Goal: Task Accomplishment & Management: Complete application form

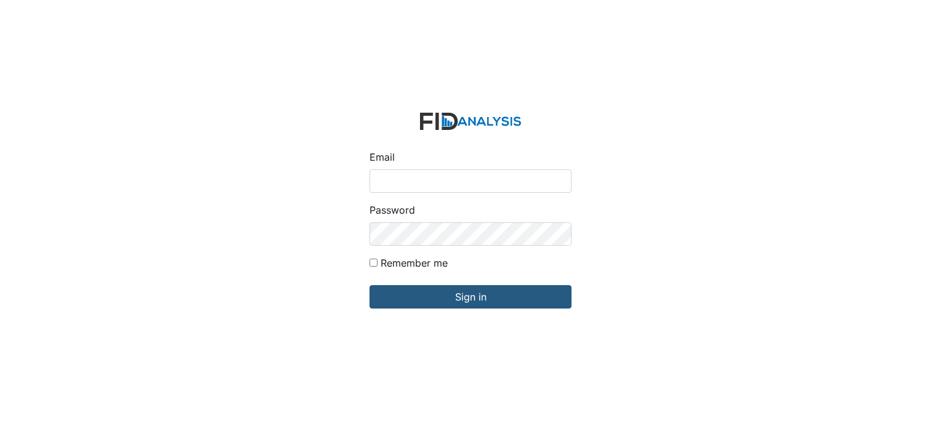
type input "[EMAIL_ADDRESS][DOMAIN_NAME]"
click at [371, 262] on input "Remember me" at bounding box center [373, 263] width 8 height 8
checkbox input "true"
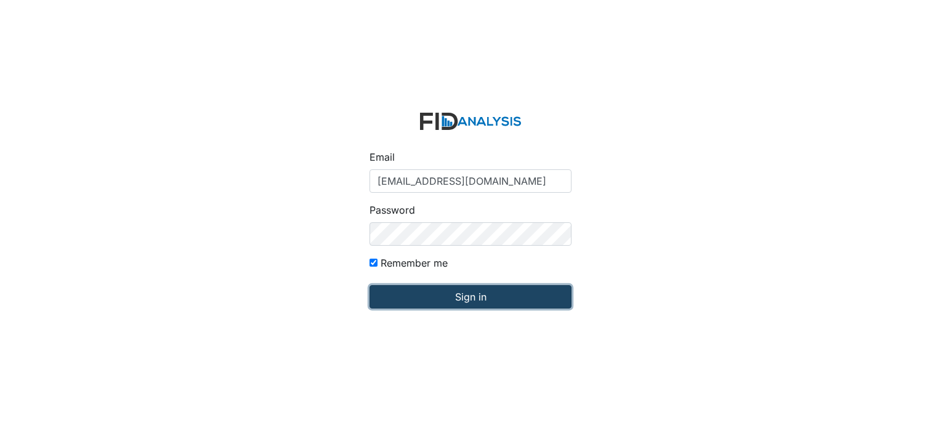
click at [419, 300] on input "Sign in" at bounding box center [470, 296] width 202 height 23
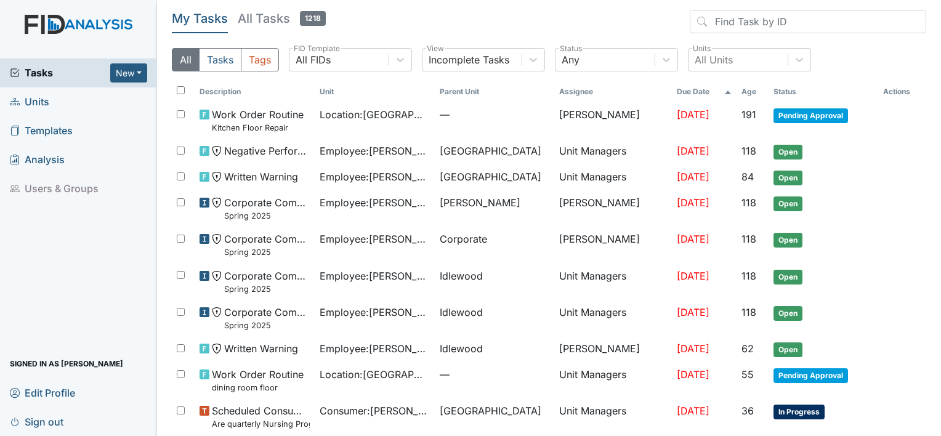
click at [38, 106] on span "Units" at bounding box center [29, 101] width 39 height 19
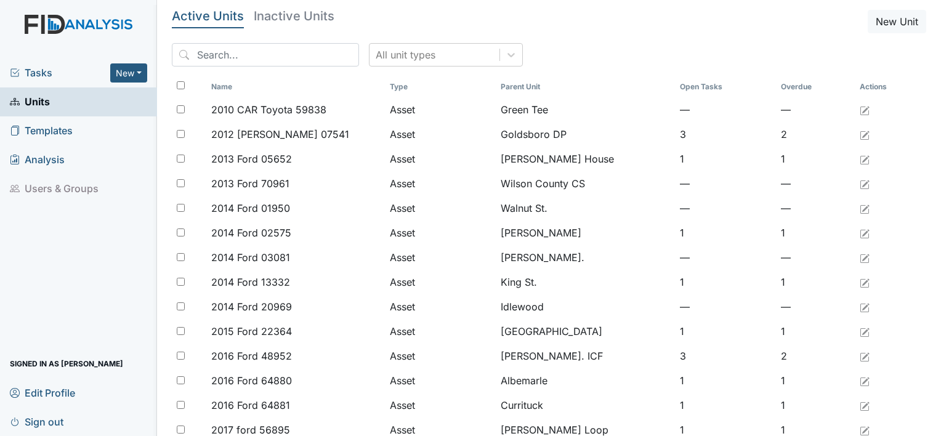
click at [499, 49] on div "All unit types" at bounding box center [549, 59] width 754 height 33
click at [500, 54] on div at bounding box center [511, 55] width 22 height 22
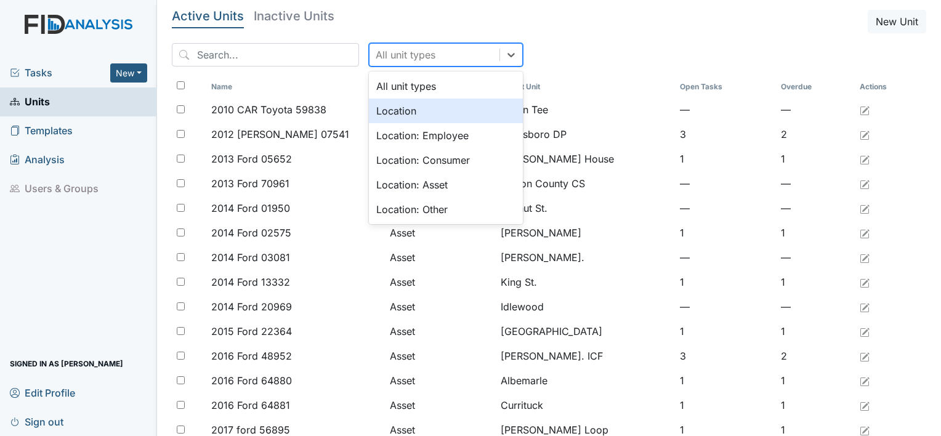
click at [442, 108] on div "Location" at bounding box center [446, 110] width 154 height 25
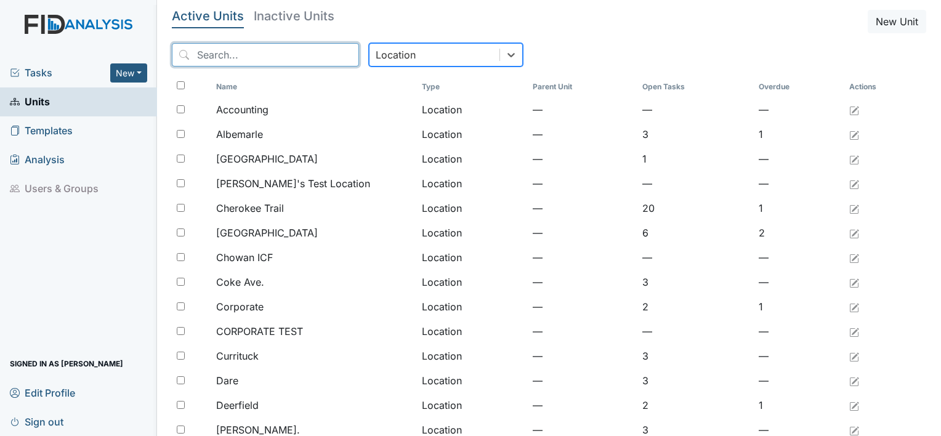
click at [292, 60] on input "search" at bounding box center [265, 54] width 187 height 23
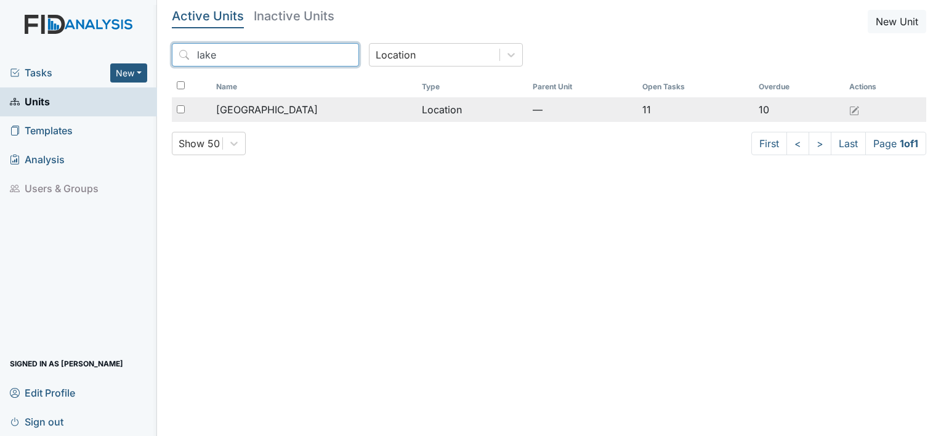
type input "lake"
click at [286, 108] on div "[GEOGRAPHIC_DATA]" at bounding box center [314, 109] width 196 height 15
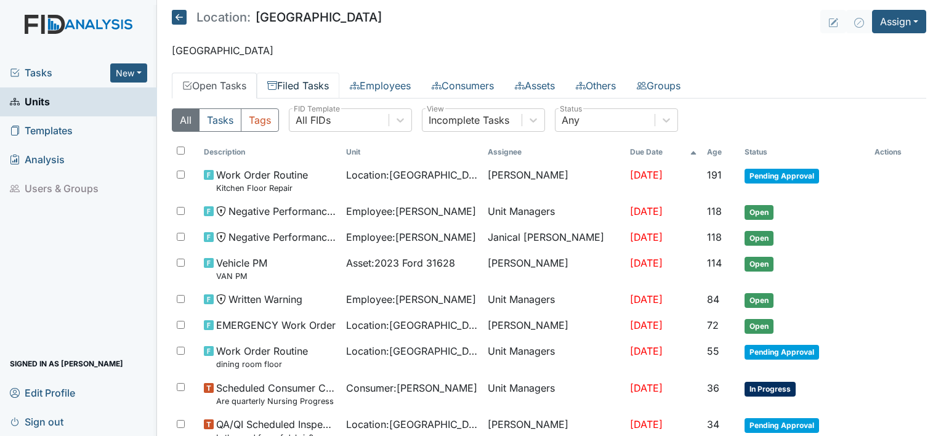
click at [305, 73] on link "Filed Tasks" at bounding box center [298, 86] width 82 height 26
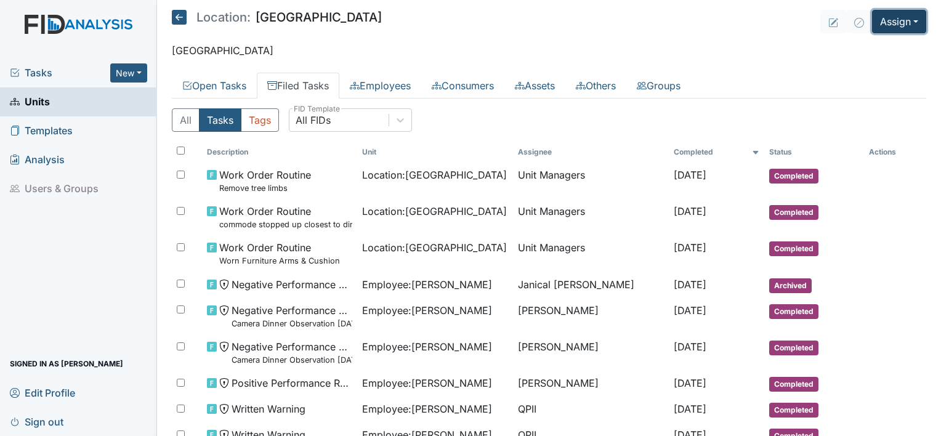
click at [903, 31] on button "Assign" at bounding box center [899, 21] width 54 height 23
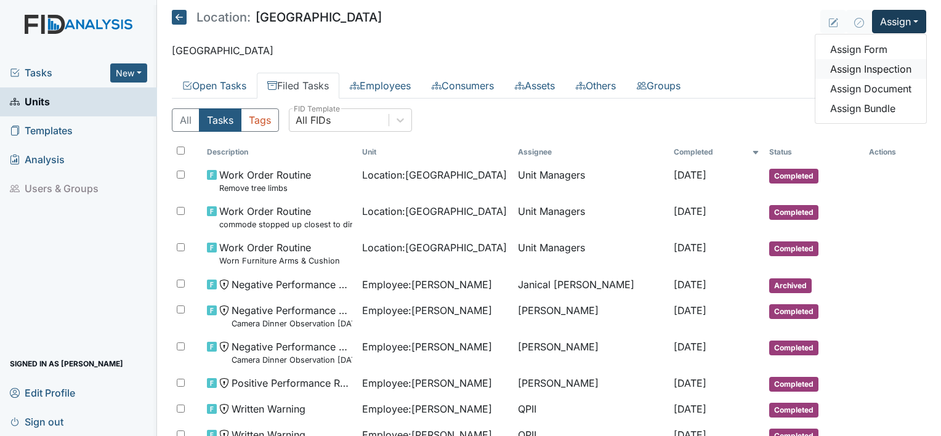
click at [878, 65] on link "Assign Inspection" at bounding box center [870, 69] width 111 height 20
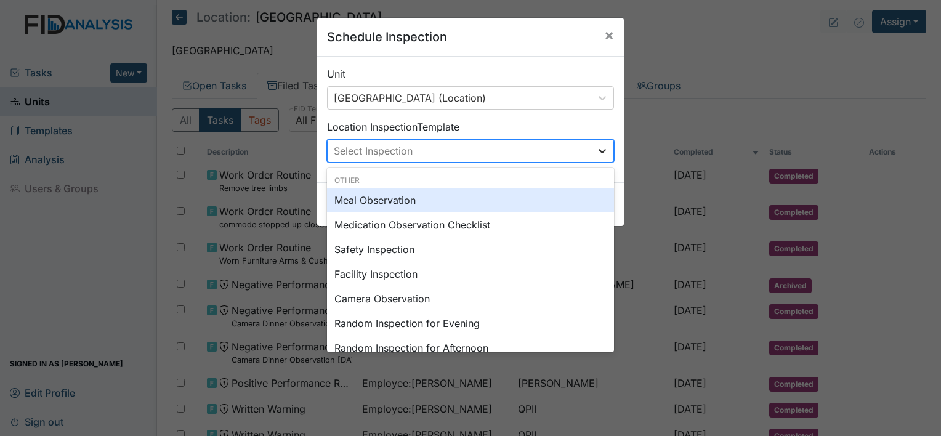
click at [591, 151] on div at bounding box center [602, 151] width 22 height 22
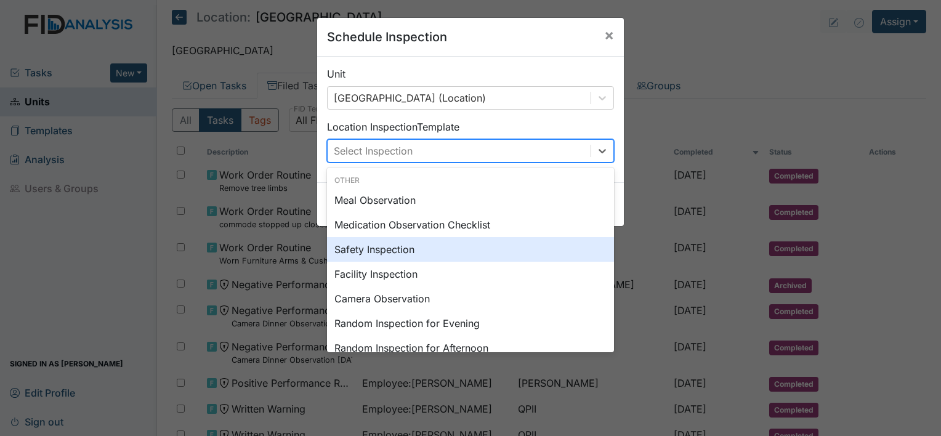
click at [468, 254] on div "Safety Inspection" at bounding box center [470, 249] width 287 height 25
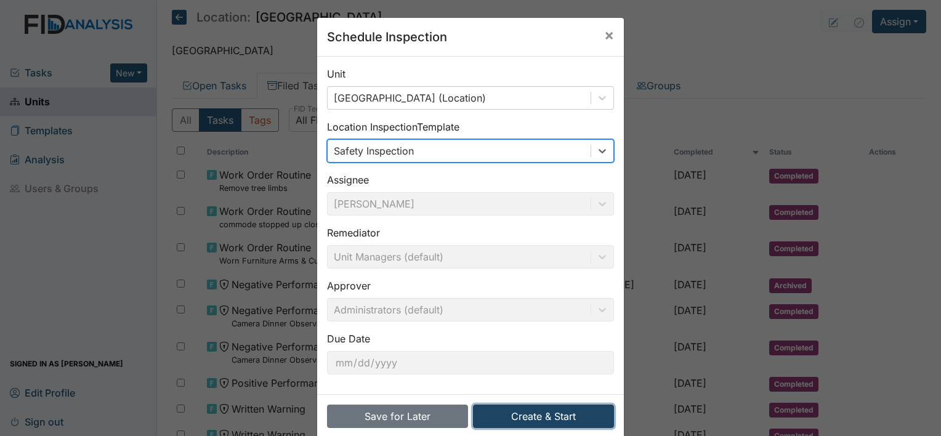
click at [556, 419] on button "Create & Start" at bounding box center [543, 415] width 141 height 23
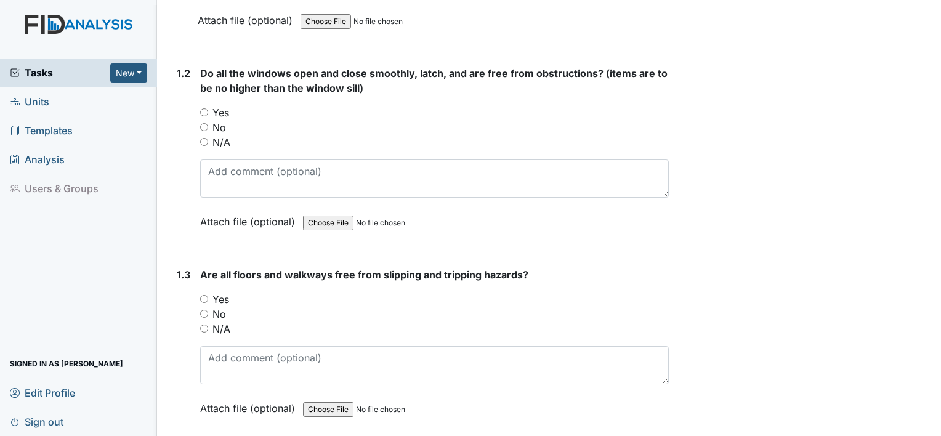
scroll to position [419, 0]
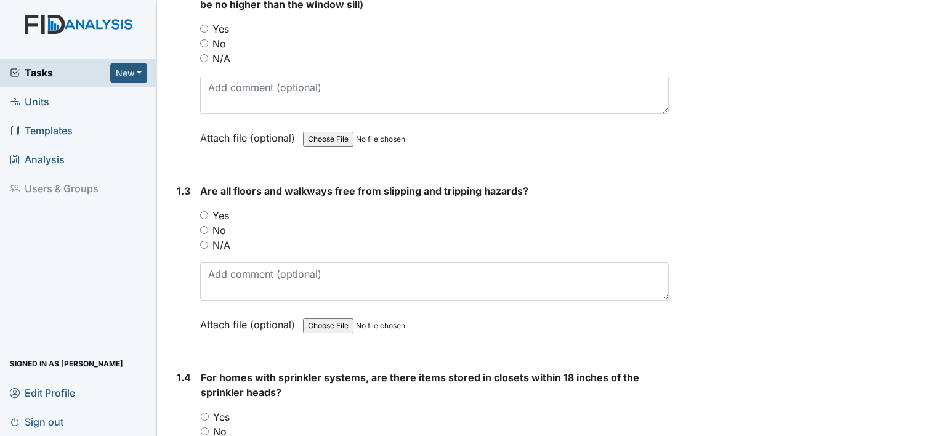
click at [200, 215] on input "Yes" at bounding box center [204, 215] width 8 height 8
radio input "true"
click at [204, 417] on input "Yes" at bounding box center [205, 416] width 8 height 8
radio input "true"
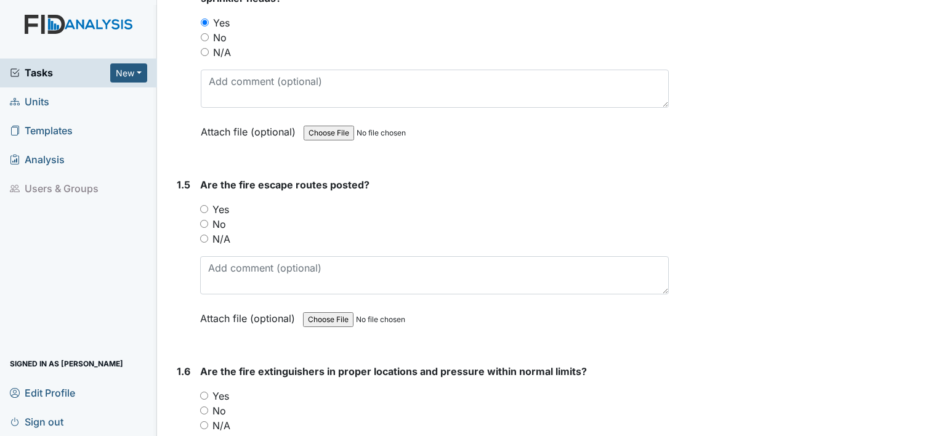
scroll to position [825, 0]
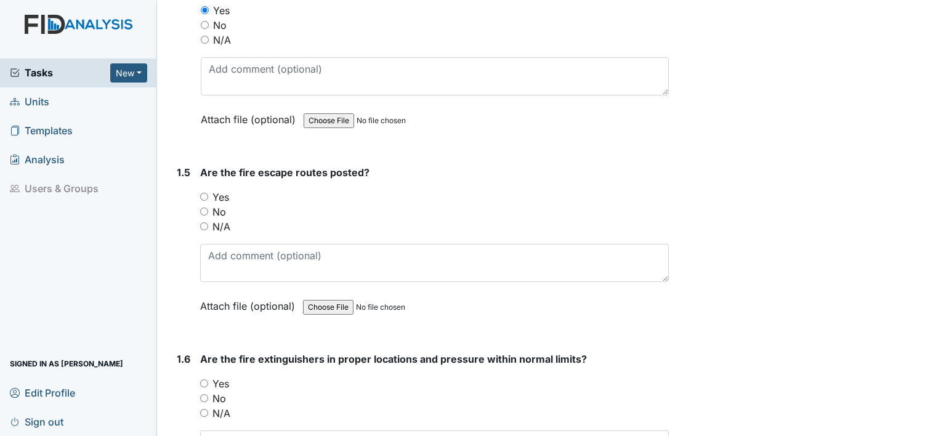
click at [201, 193] on input "Yes" at bounding box center [204, 197] width 8 height 8
radio input "true"
click at [203, 379] on input "Yes" at bounding box center [204, 383] width 8 height 8
radio input "true"
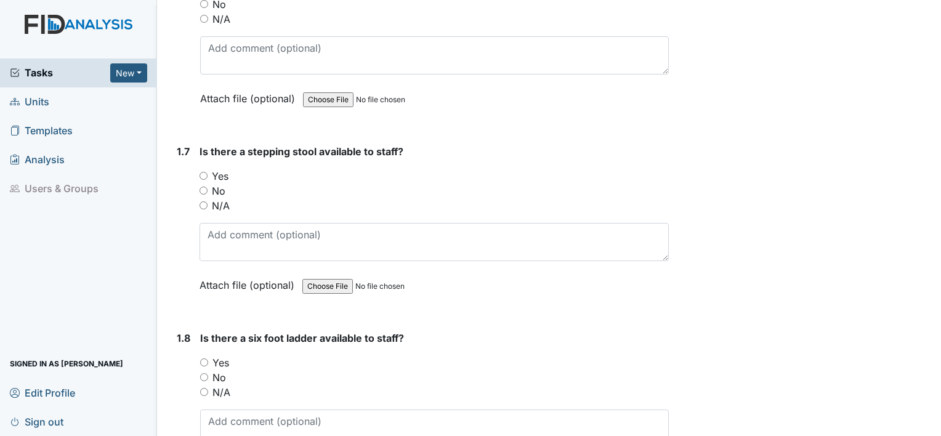
scroll to position [1231, 0]
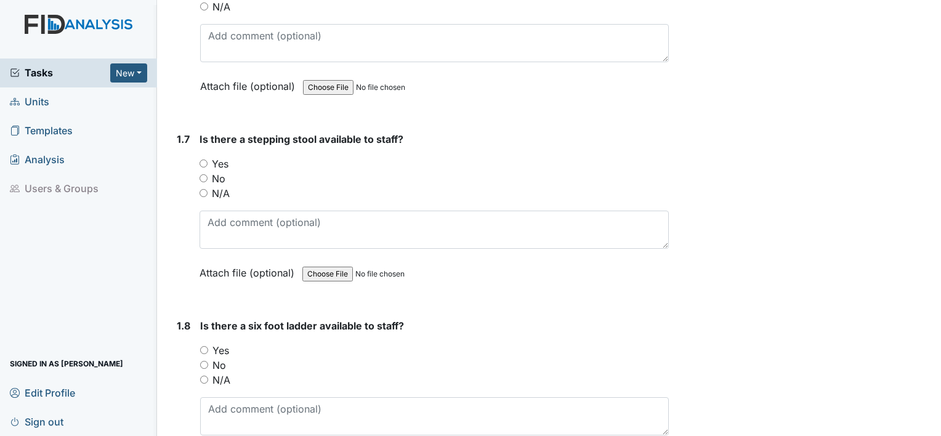
click at [201, 159] on input "Yes" at bounding box center [203, 163] width 8 height 8
radio input "true"
click at [203, 346] on input "Yes" at bounding box center [204, 350] width 8 height 8
radio input "true"
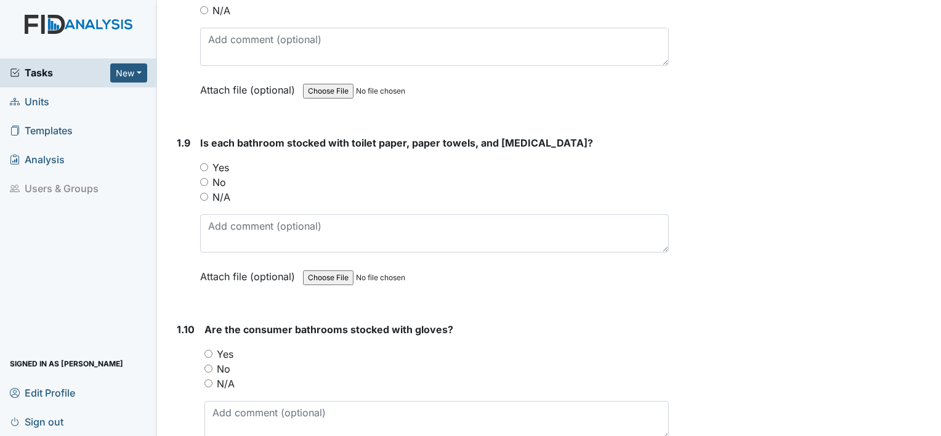
scroll to position [1620, 0]
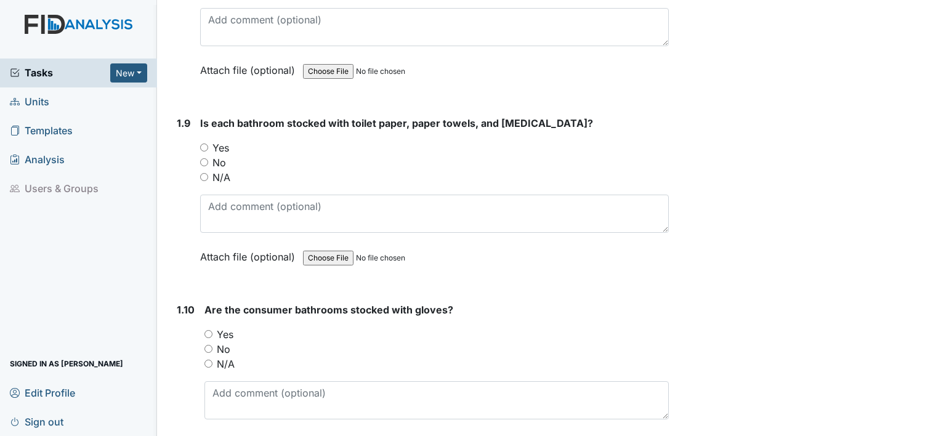
click at [204, 143] on input "Yes" at bounding box center [204, 147] width 8 height 8
radio input "true"
click at [209, 330] on input "Yes" at bounding box center [208, 334] width 8 height 8
radio input "true"
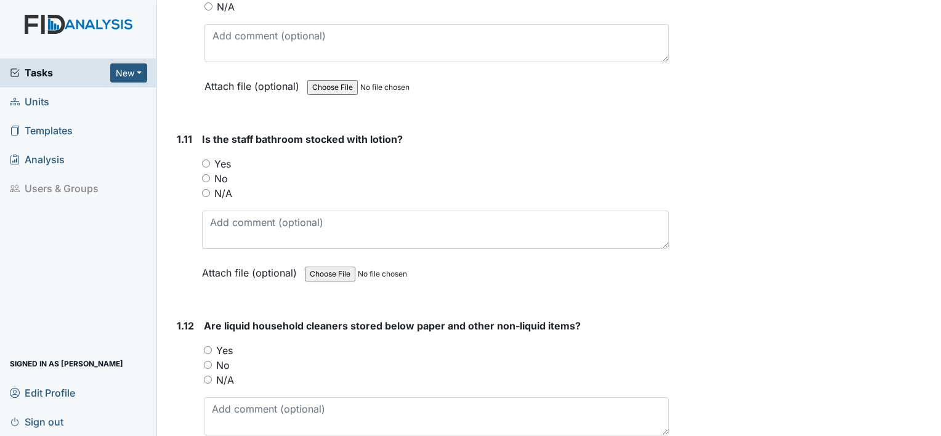
scroll to position [1981, 0]
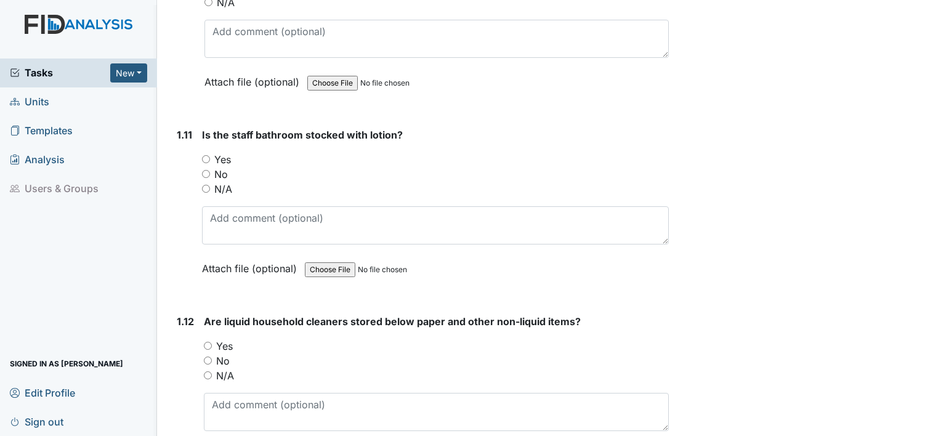
click at [204, 155] on input "Yes" at bounding box center [206, 159] width 8 height 8
radio input "true"
click at [206, 342] on input "Yes" at bounding box center [208, 346] width 8 height 8
radio input "true"
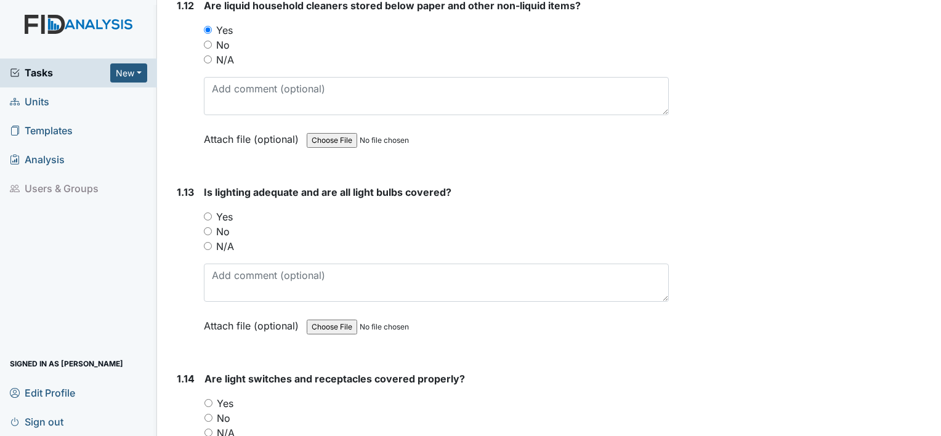
scroll to position [2334, 0]
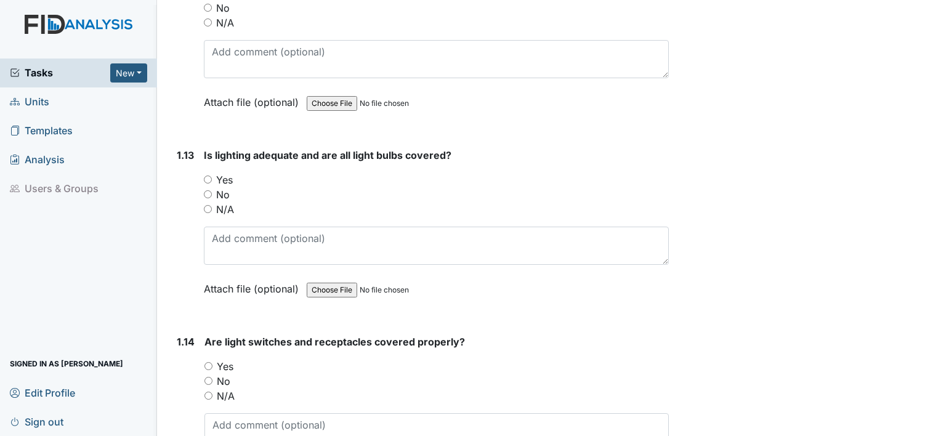
click at [208, 175] on input "Yes" at bounding box center [208, 179] width 8 height 8
radio input "true"
click at [206, 362] on input "Yes" at bounding box center [208, 366] width 8 height 8
radio input "true"
